Goal: Task Accomplishment & Management: Complete application form

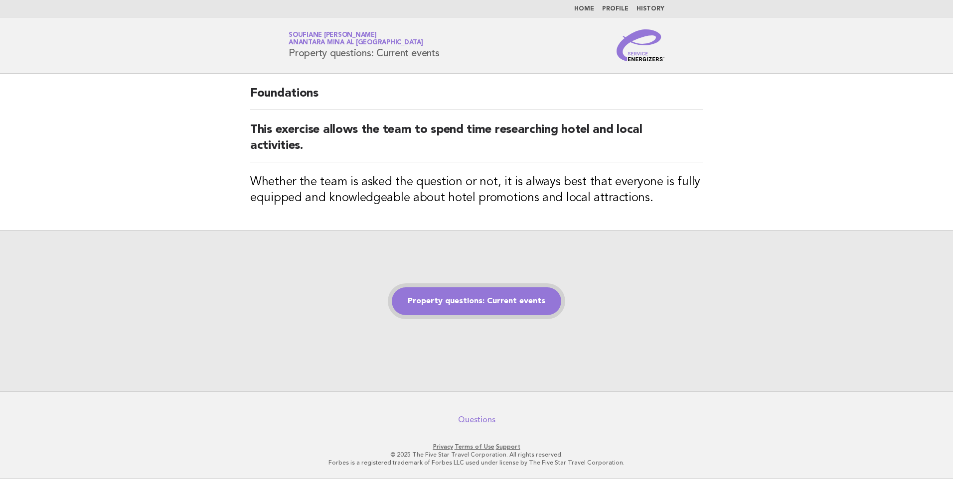
click at [440, 301] on link "Property questions: Current events" at bounding box center [476, 302] width 169 height 28
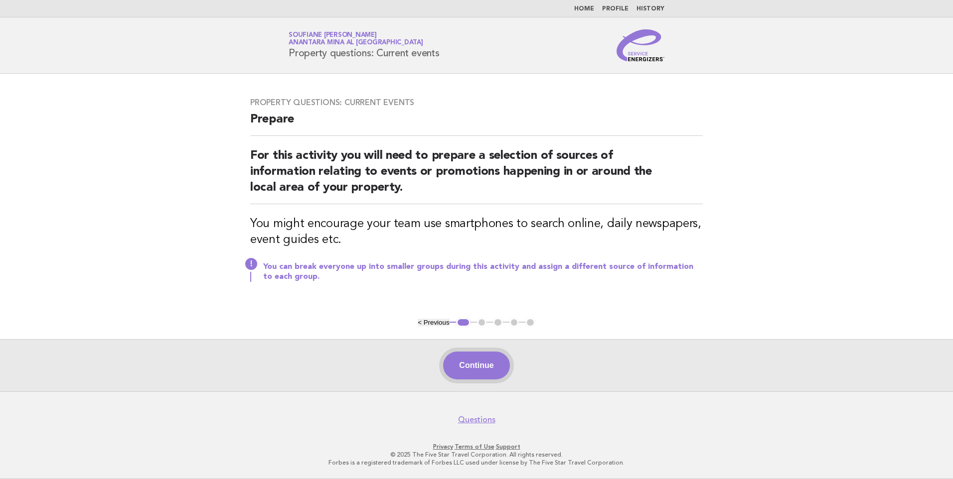
click at [479, 369] on button "Continue" at bounding box center [476, 366] width 66 height 28
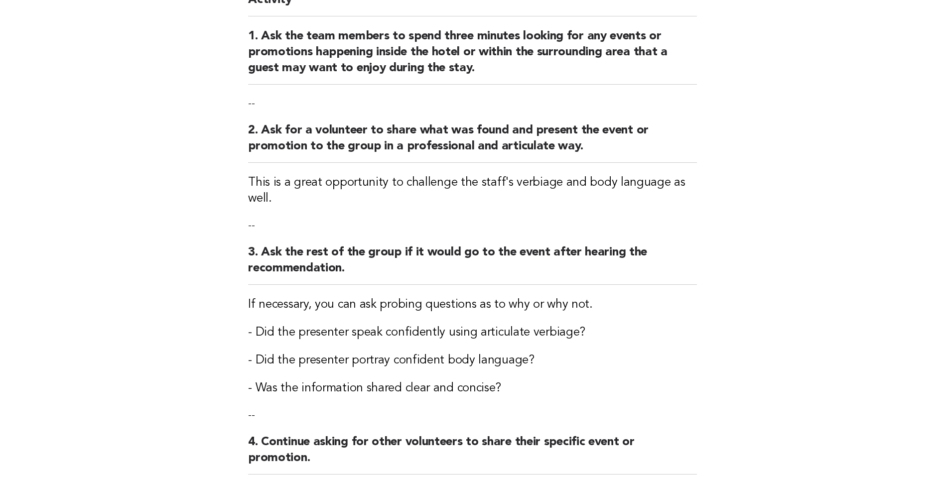
scroll to position [273, 0]
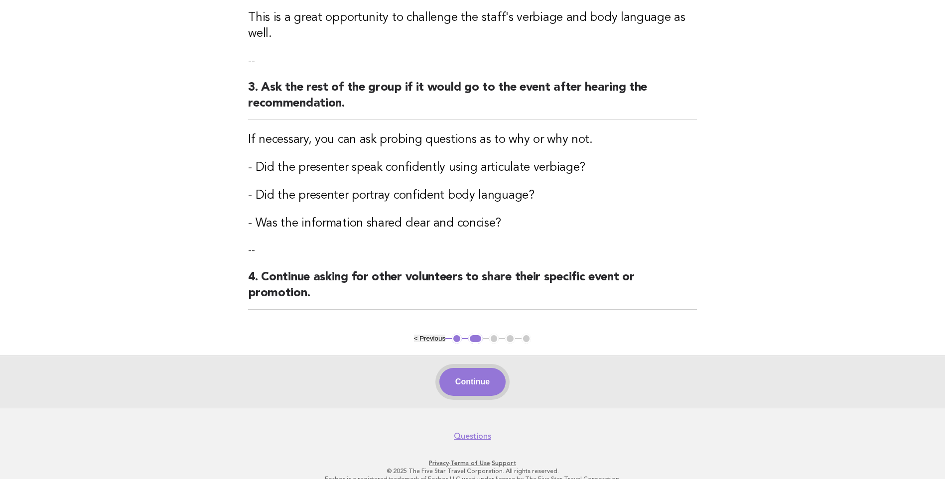
click at [471, 368] on button "Continue" at bounding box center [473, 382] width 66 height 28
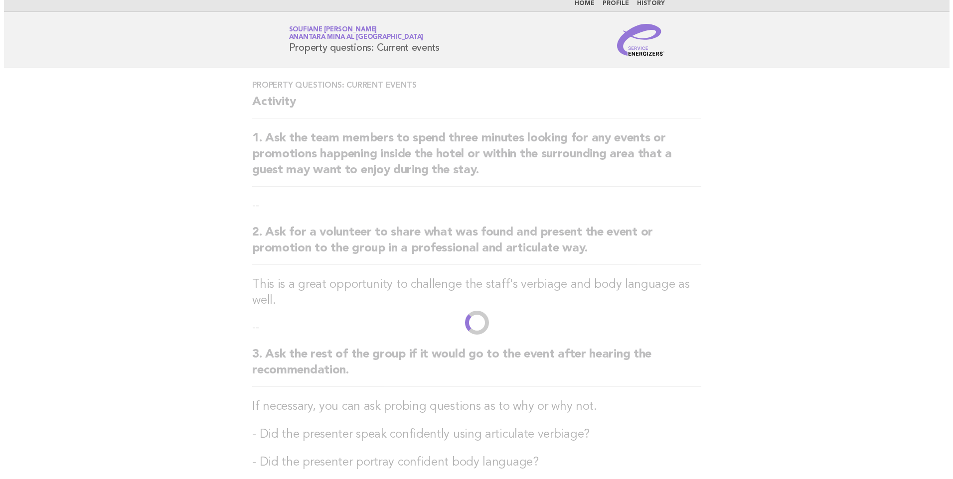
scroll to position [0, 0]
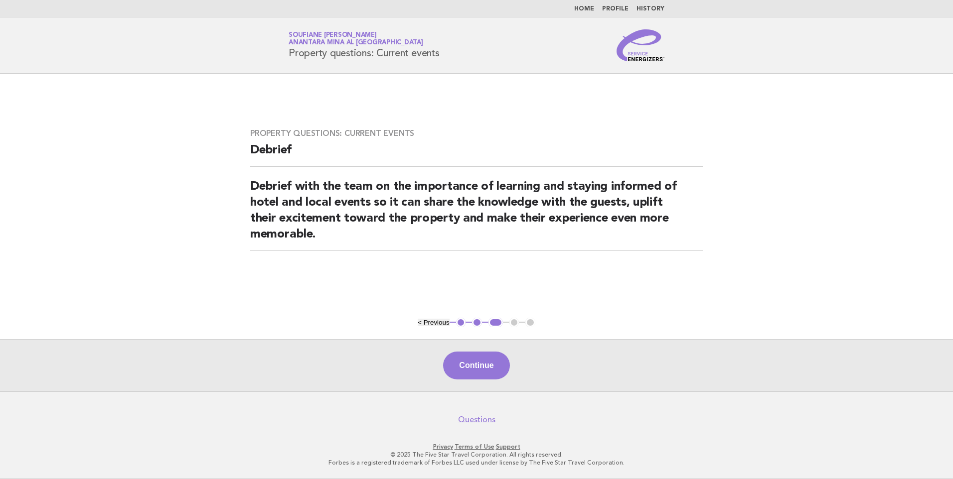
click at [471, 368] on button "Continue" at bounding box center [476, 366] width 66 height 28
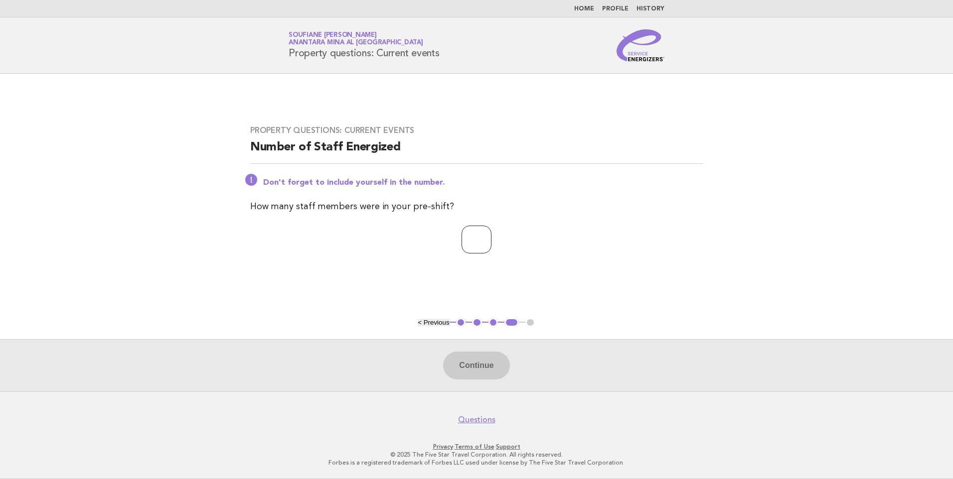
click at [482, 246] on input "number" at bounding box center [476, 240] width 30 height 28
type input "*"
click at [470, 367] on button "Continue" at bounding box center [476, 366] width 66 height 28
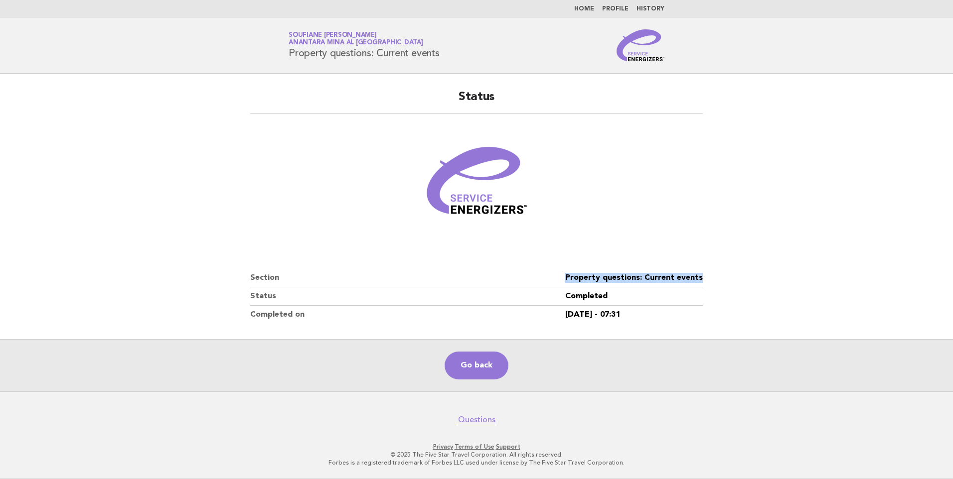
drag, startPoint x: 708, startPoint y: 279, endPoint x: 569, endPoint y: 274, distance: 138.6
click at [569, 274] on div "Status Section Property questions: Current events Status Completed Completed on…" at bounding box center [476, 206] width 476 height 259
copy dd "Property questions: Current events"
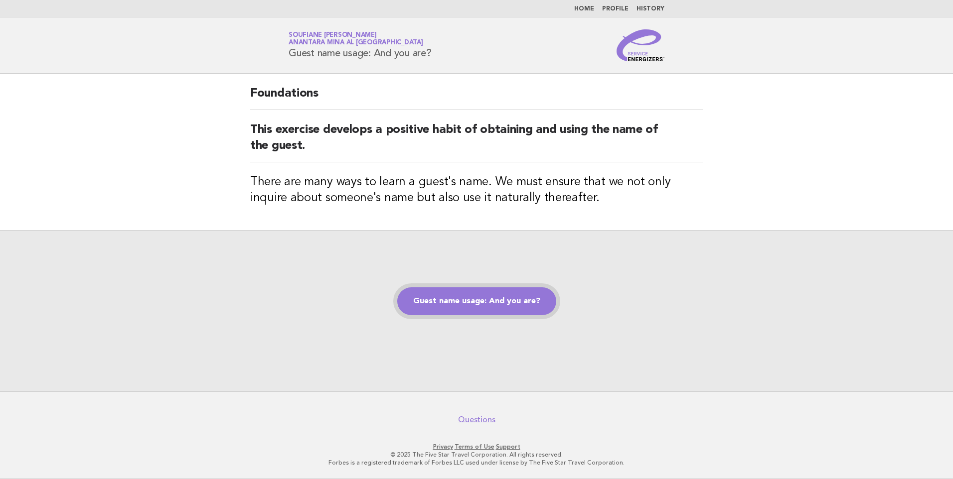
click at [464, 306] on link "Guest name usage: And you are?" at bounding box center [476, 302] width 159 height 28
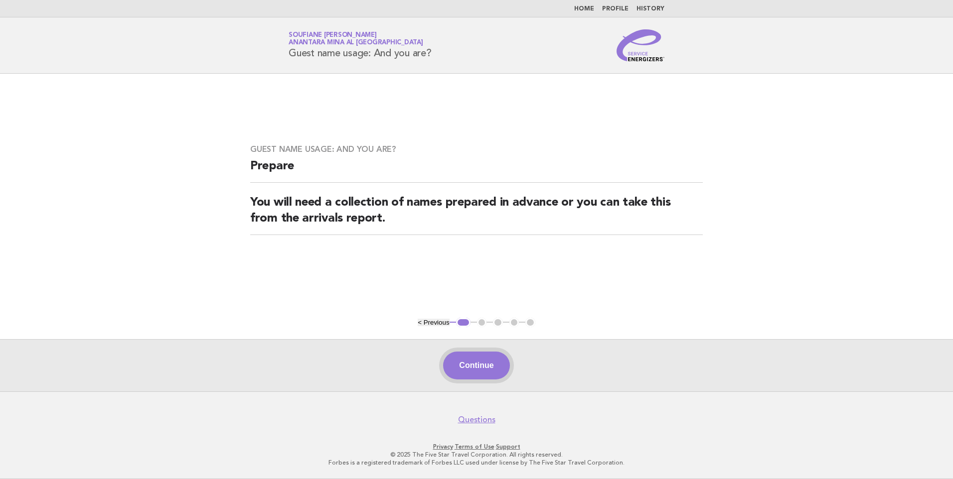
click at [494, 369] on button "Continue" at bounding box center [476, 366] width 66 height 28
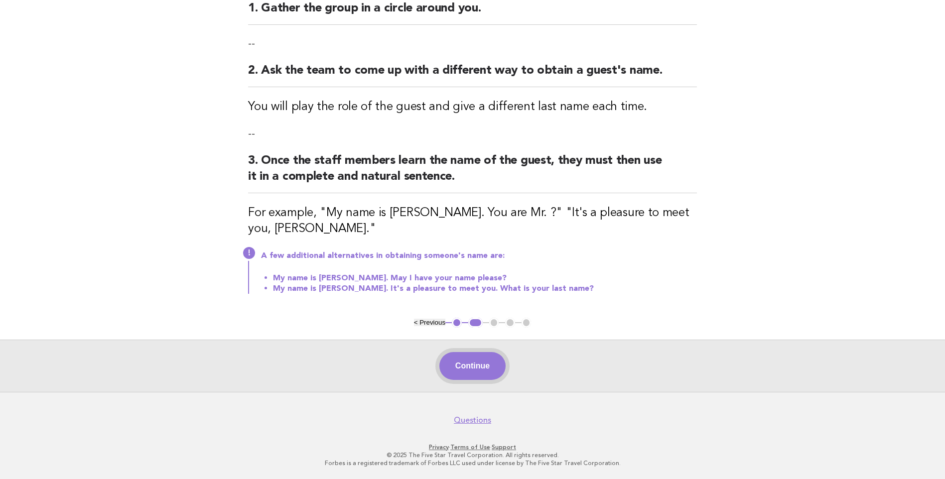
click at [475, 374] on button "Continue" at bounding box center [473, 366] width 66 height 28
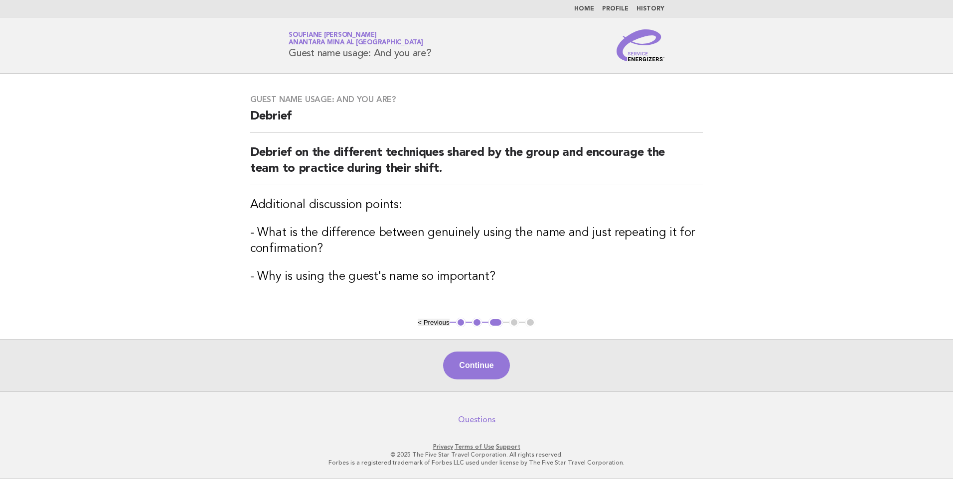
click at [472, 372] on button "Continue" at bounding box center [476, 366] width 66 height 28
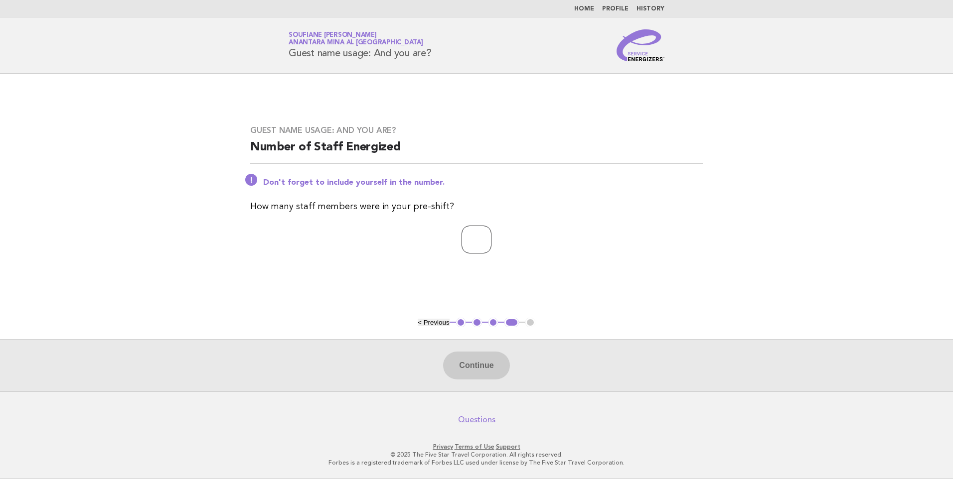
click at [473, 241] on input "number" at bounding box center [476, 240] width 30 height 28
type input "*"
click at [473, 371] on button "Continue" at bounding box center [476, 366] width 66 height 28
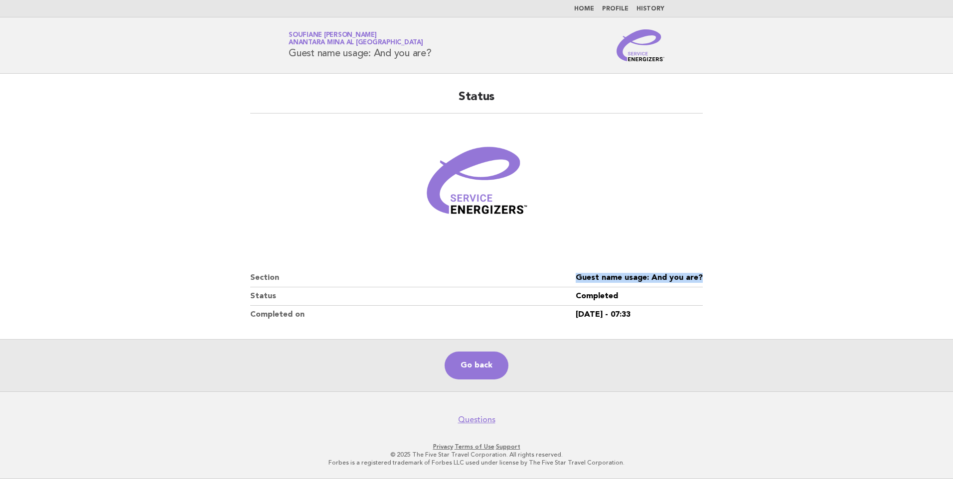
drag, startPoint x: 705, startPoint y: 275, endPoint x: 577, endPoint y: 272, distance: 127.6
click at [577, 272] on div "Status Section Guest name usage: And you are? Status Completed Completed on 12/…" at bounding box center [476, 206] width 476 height 259
copy dl "Guest name usage: And you are?"
